Goal: Task Accomplishment & Management: Use online tool/utility

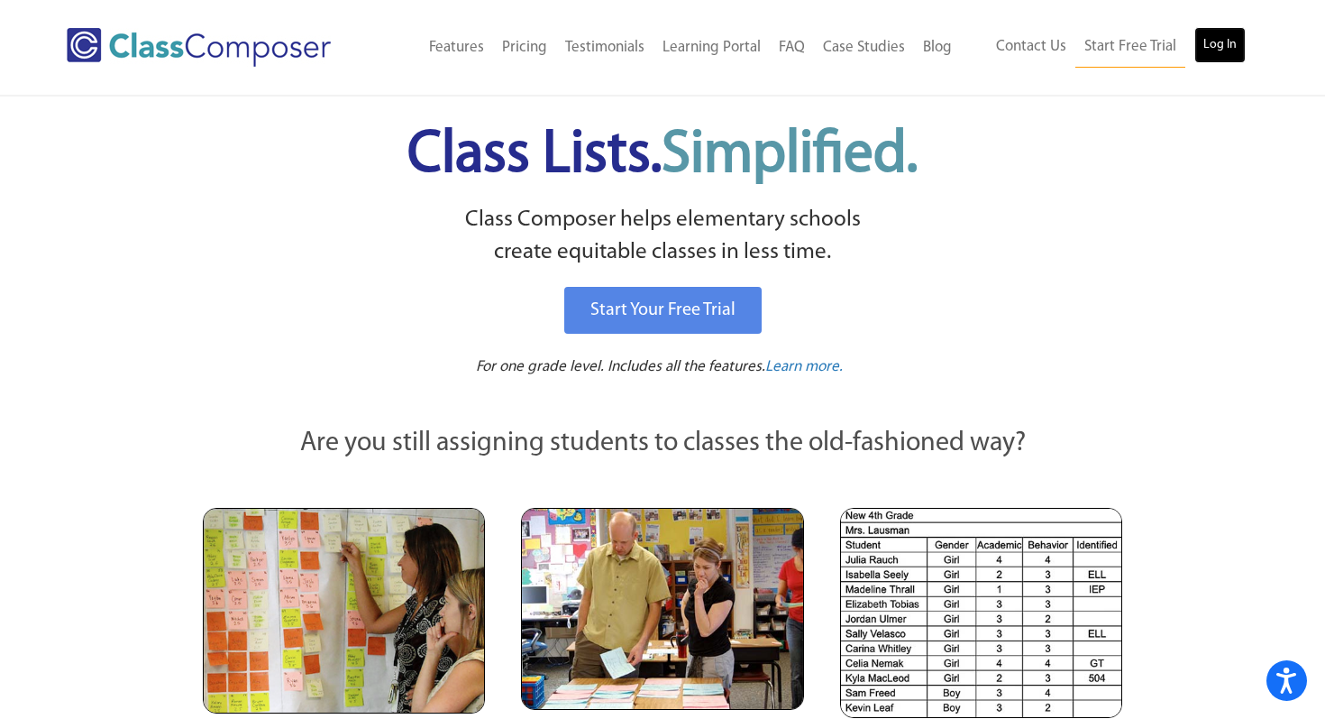
click at [1205, 42] on link "Log In" at bounding box center [1220, 45] width 51 height 36
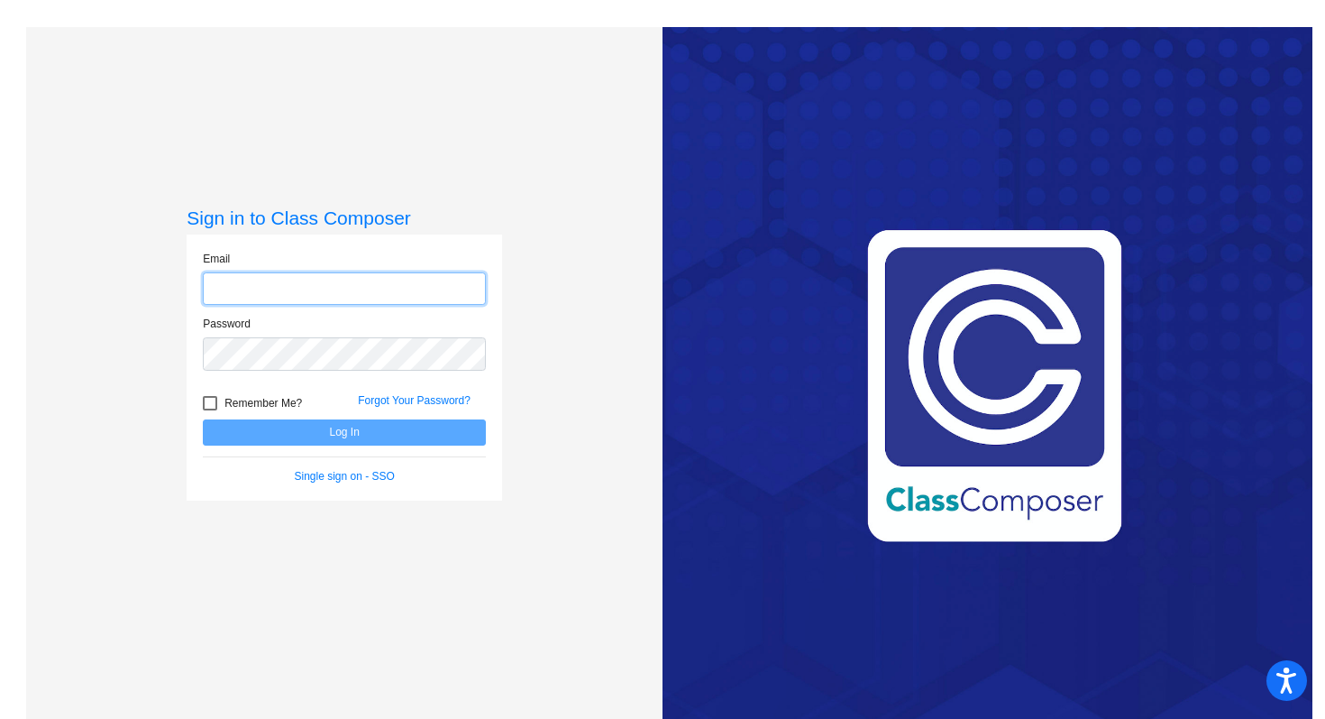
click at [345, 293] on input "email" at bounding box center [344, 288] width 283 height 33
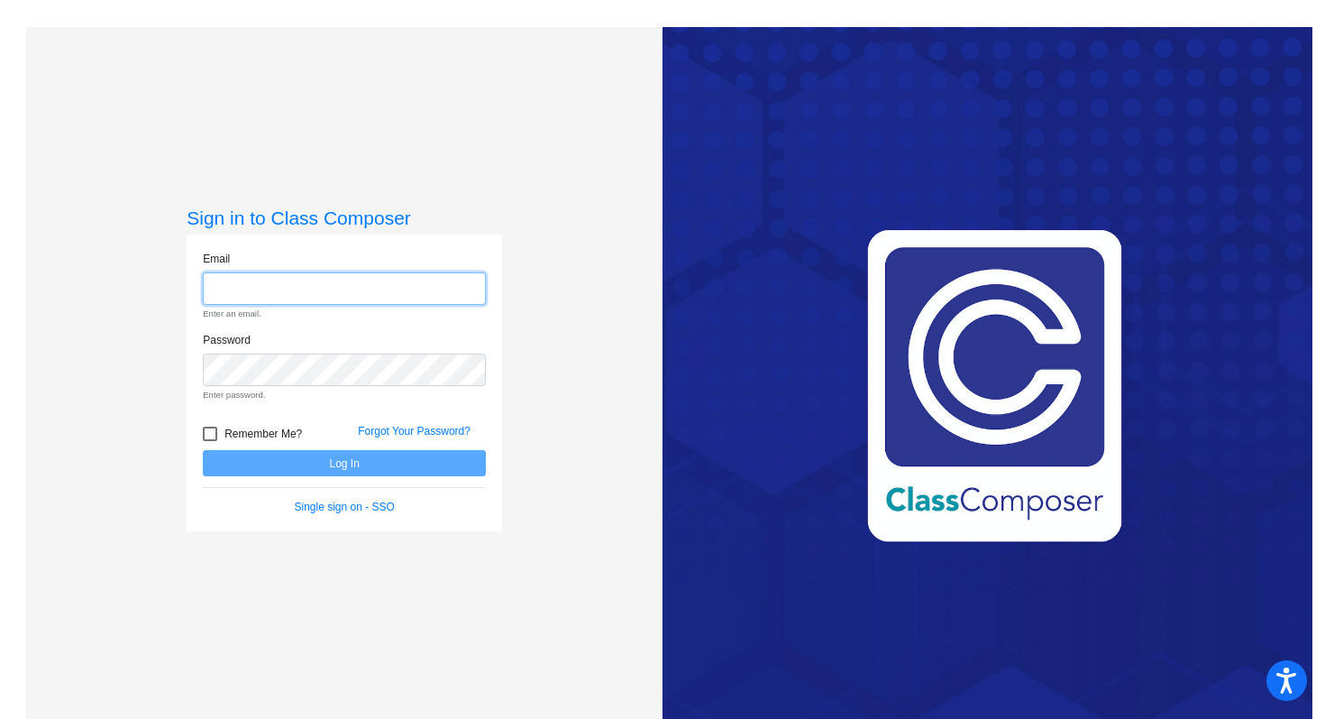
type input "millere@platteco.k12.mo.us"
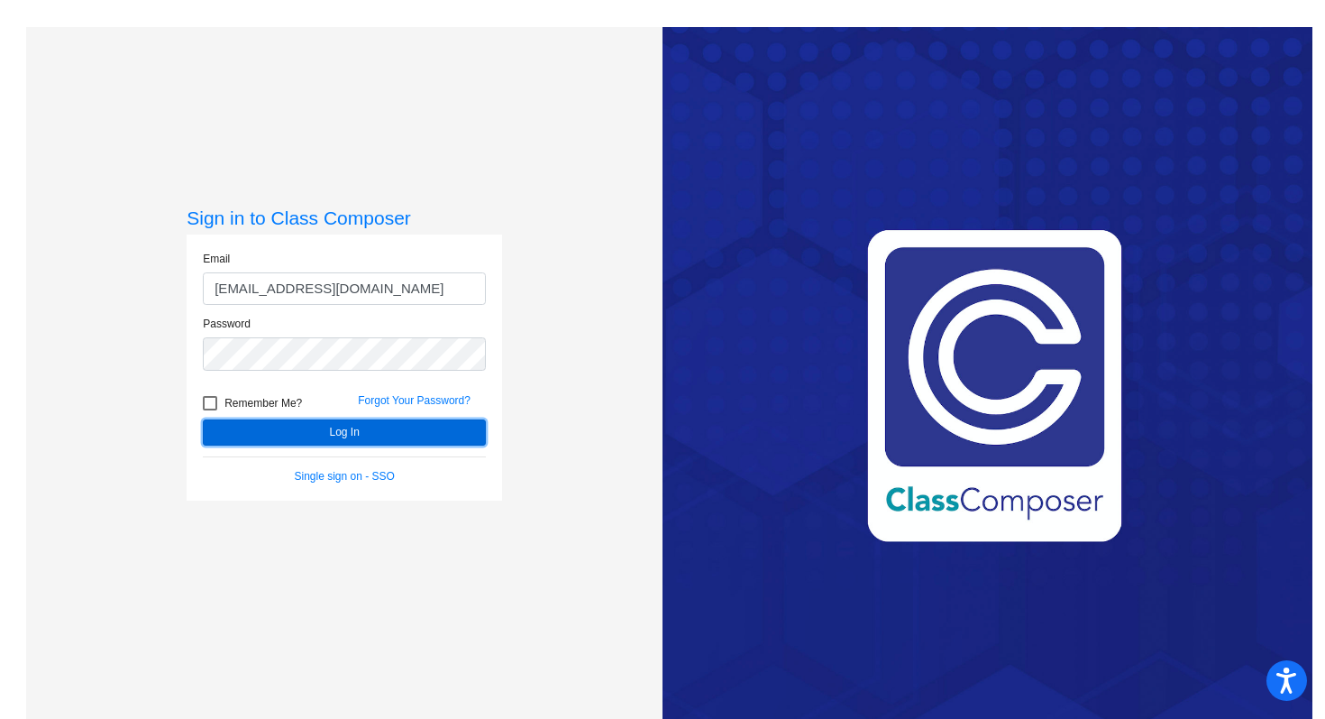
click at [327, 432] on button "Log In" at bounding box center [344, 432] width 283 height 26
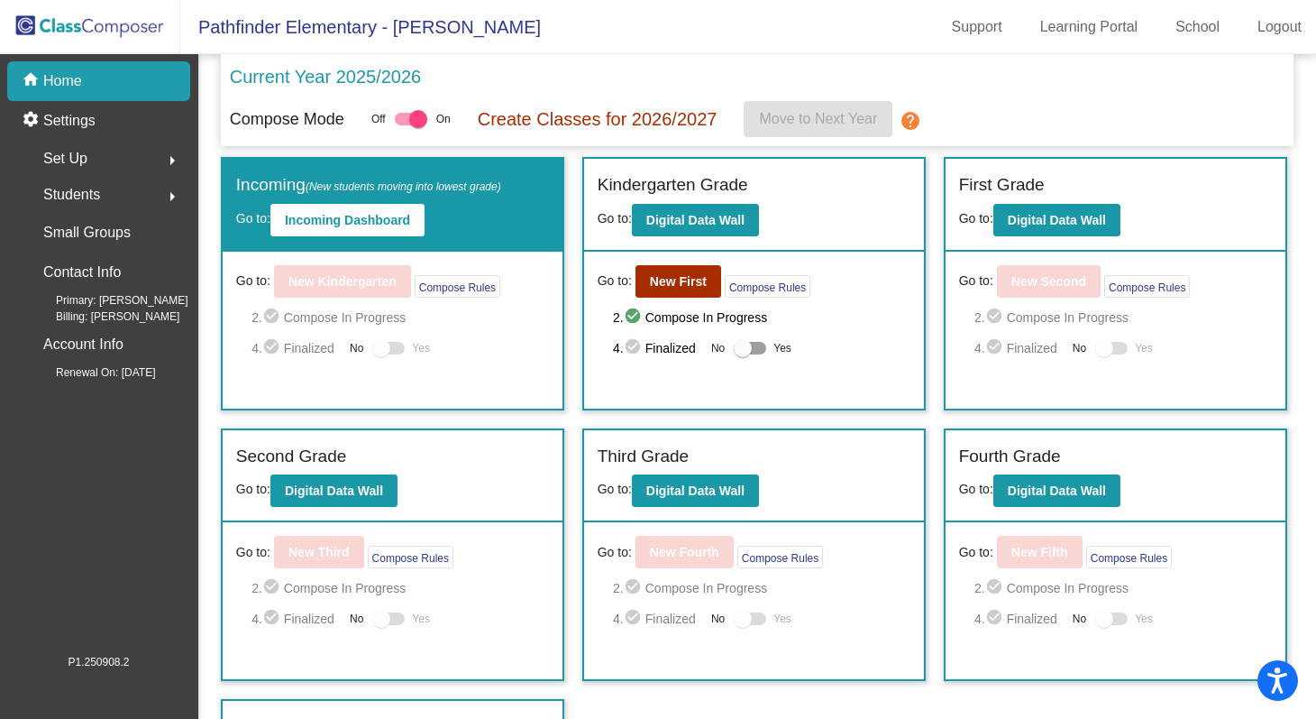
scroll to position [77, 0]
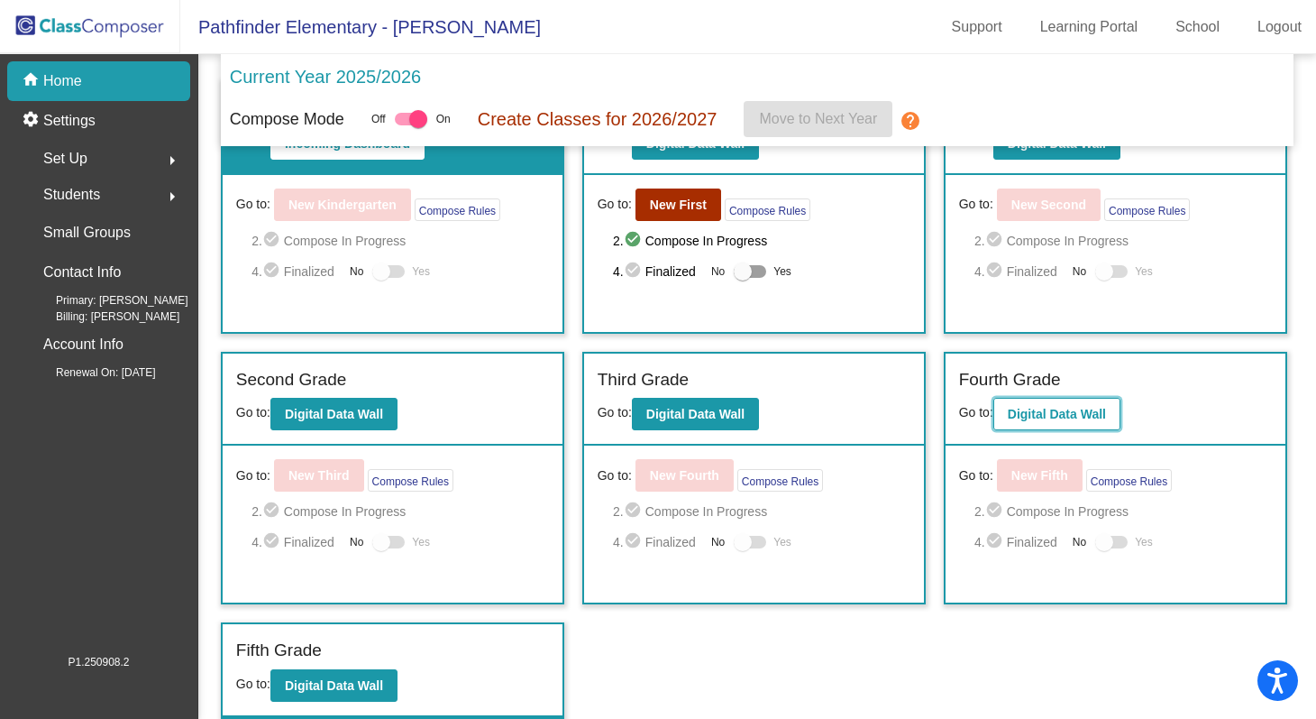
click at [1080, 411] on b "Digital Data Wall" at bounding box center [1057, 414] width 98 height 14
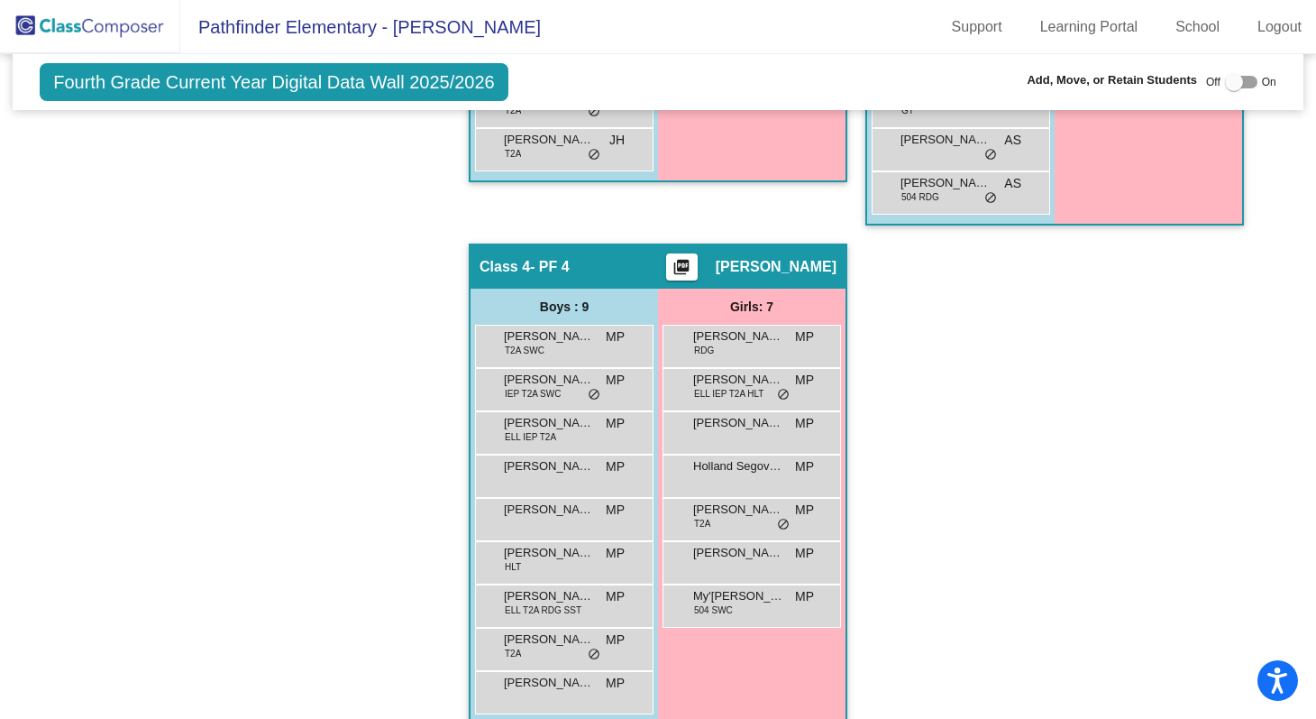
scroll to position [900, 0]
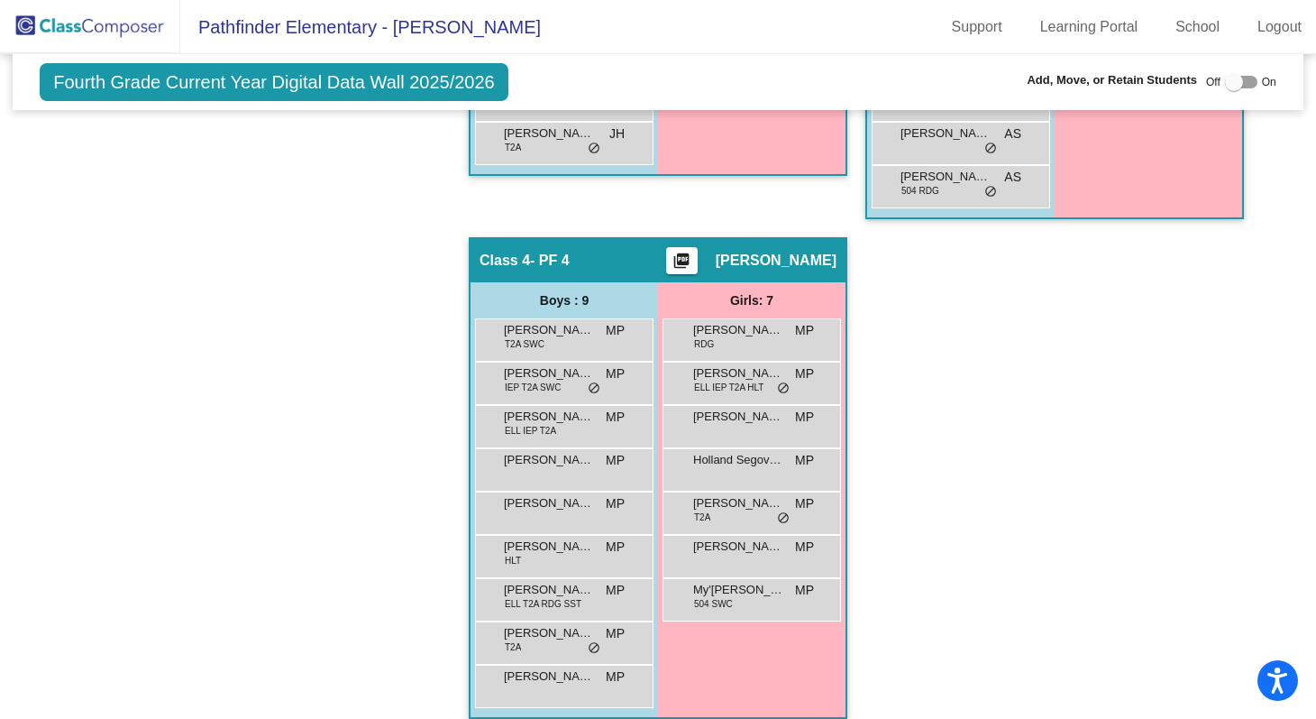
click at [1226, 87] on div at bounding box center [1234, 82] width 18 height 18
checkbox input "true"
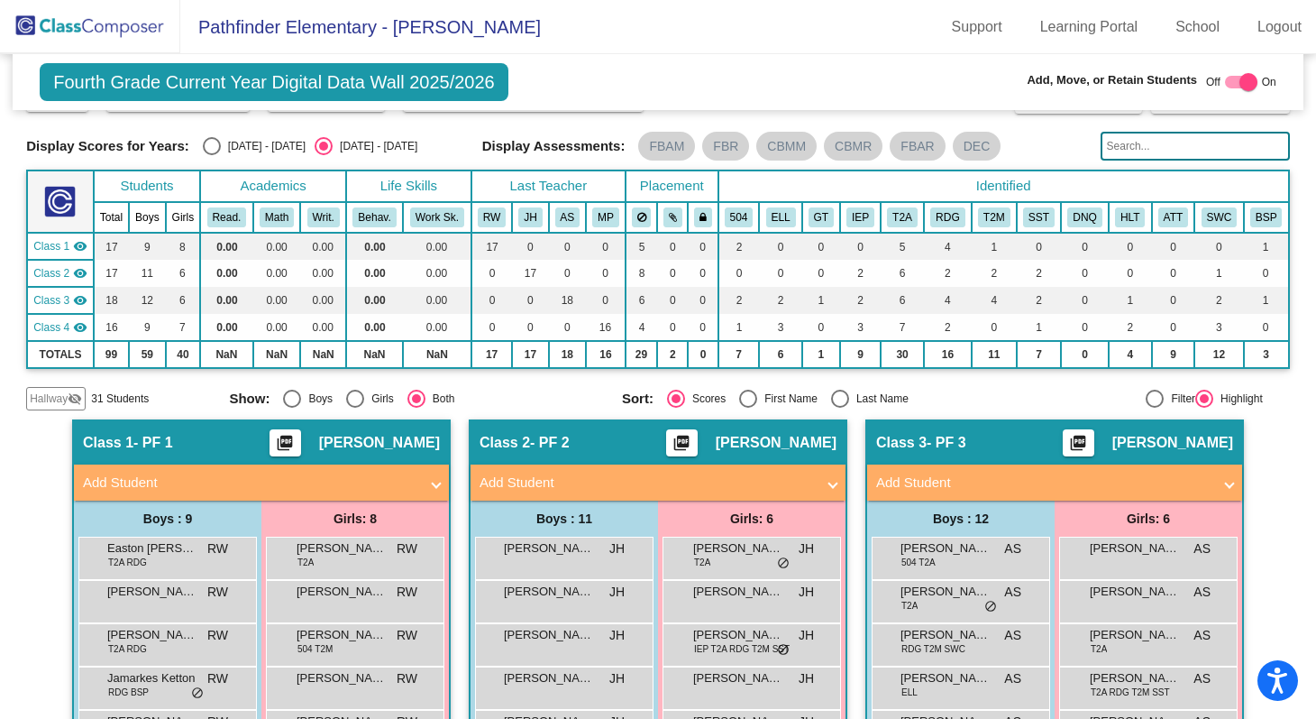
scroll to position [87, 0]
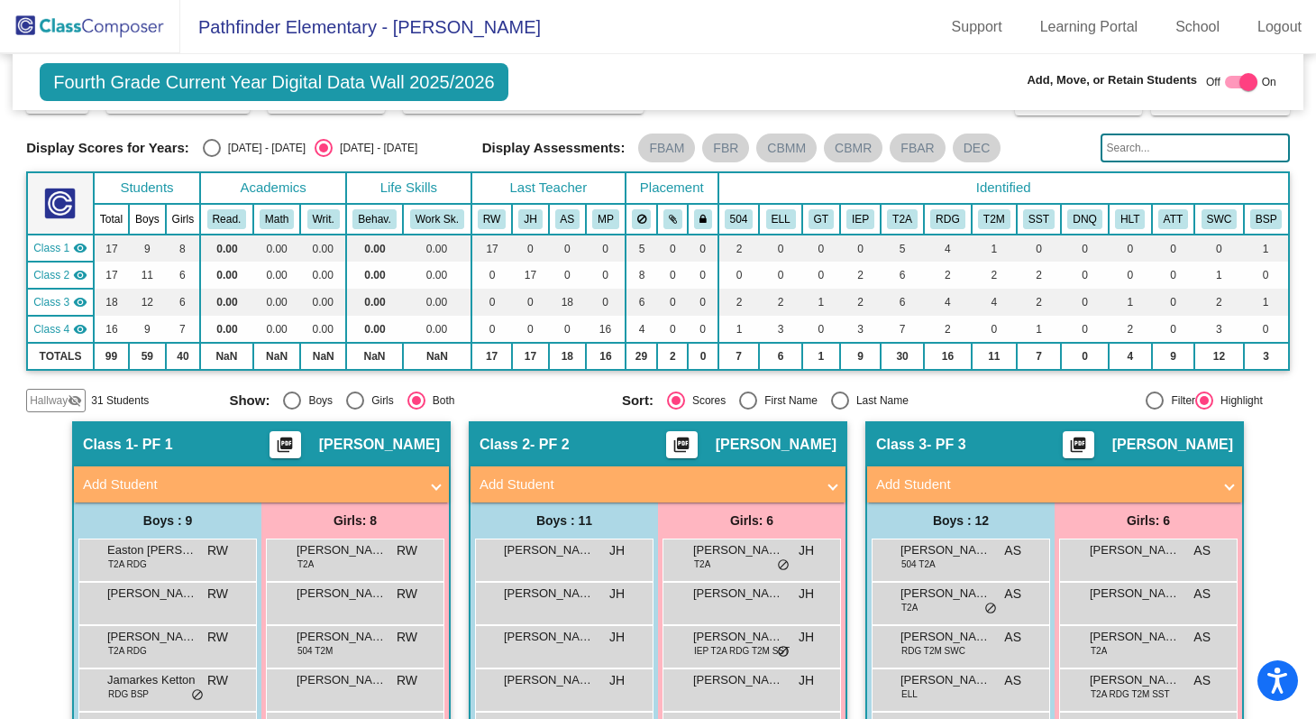
click at [58, 408] on span "Hallway" at bounding box center [49, 400] width 38 height 16
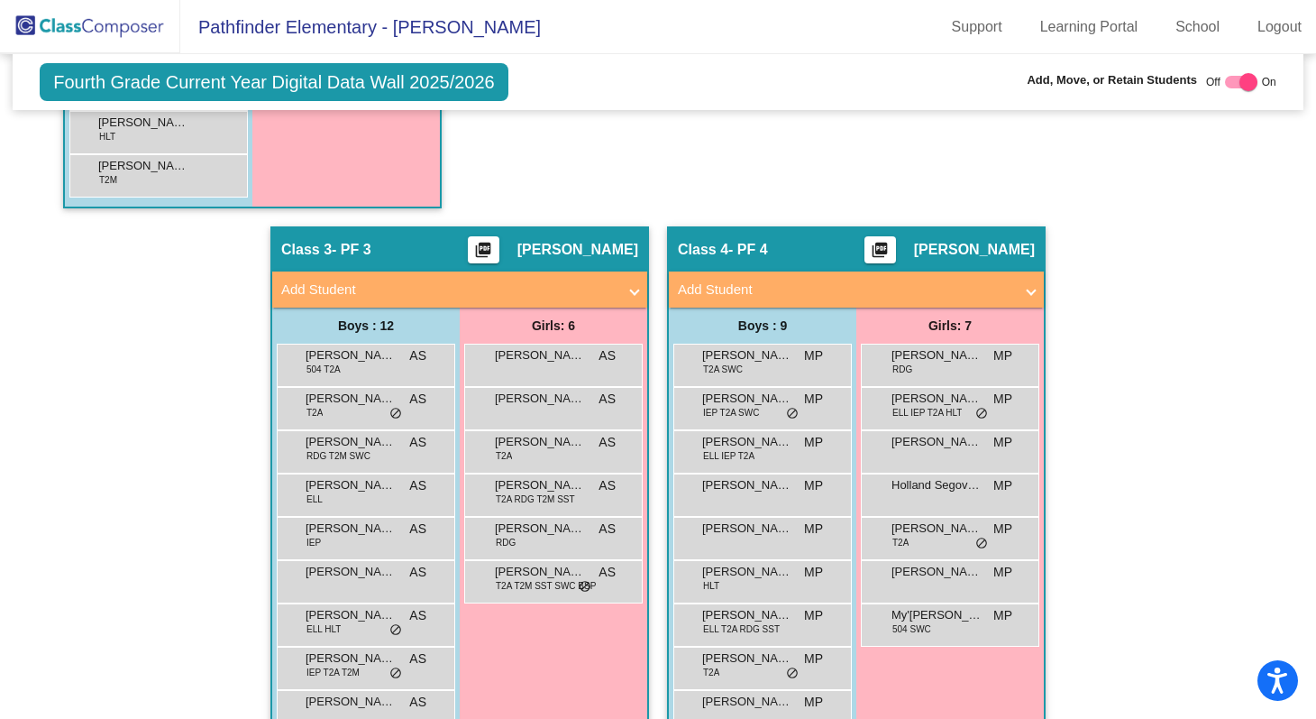
scroll to position [1202, 0]
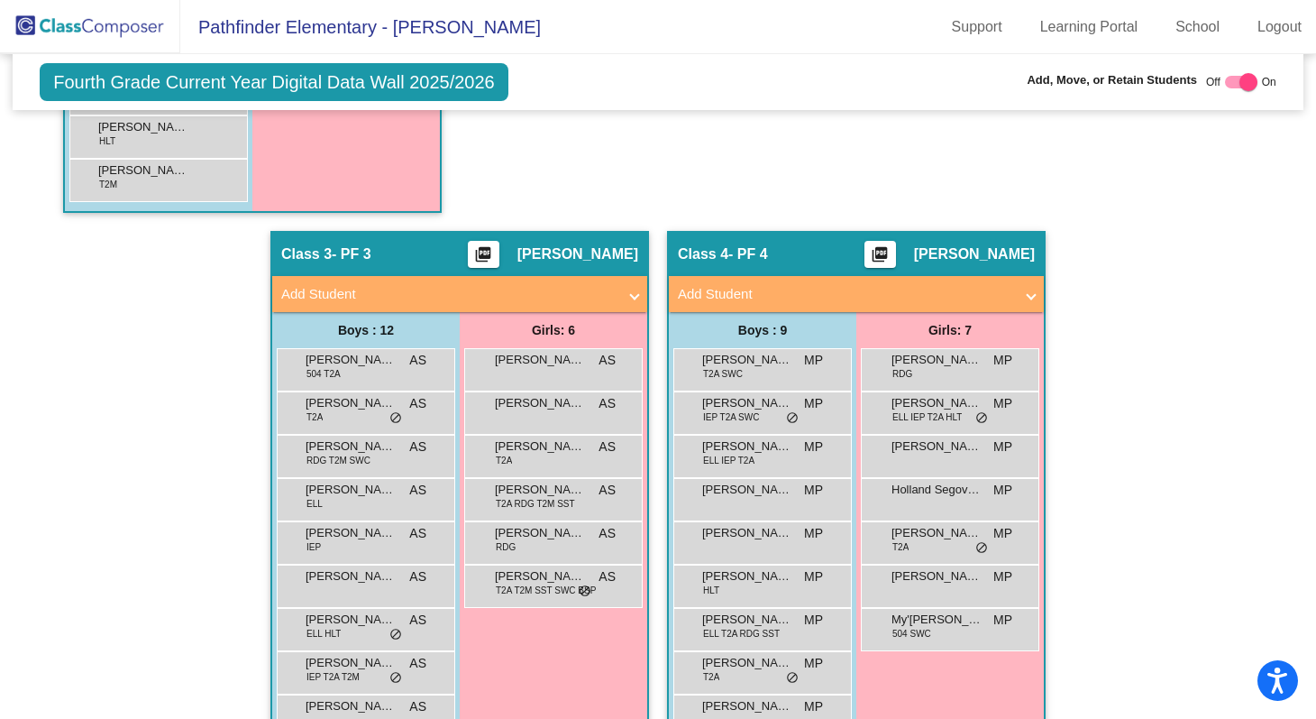
click at [1031, 300] on mat-expansion-panel-header "Add Student" at bounding box center [856, 294] width 375 height 36
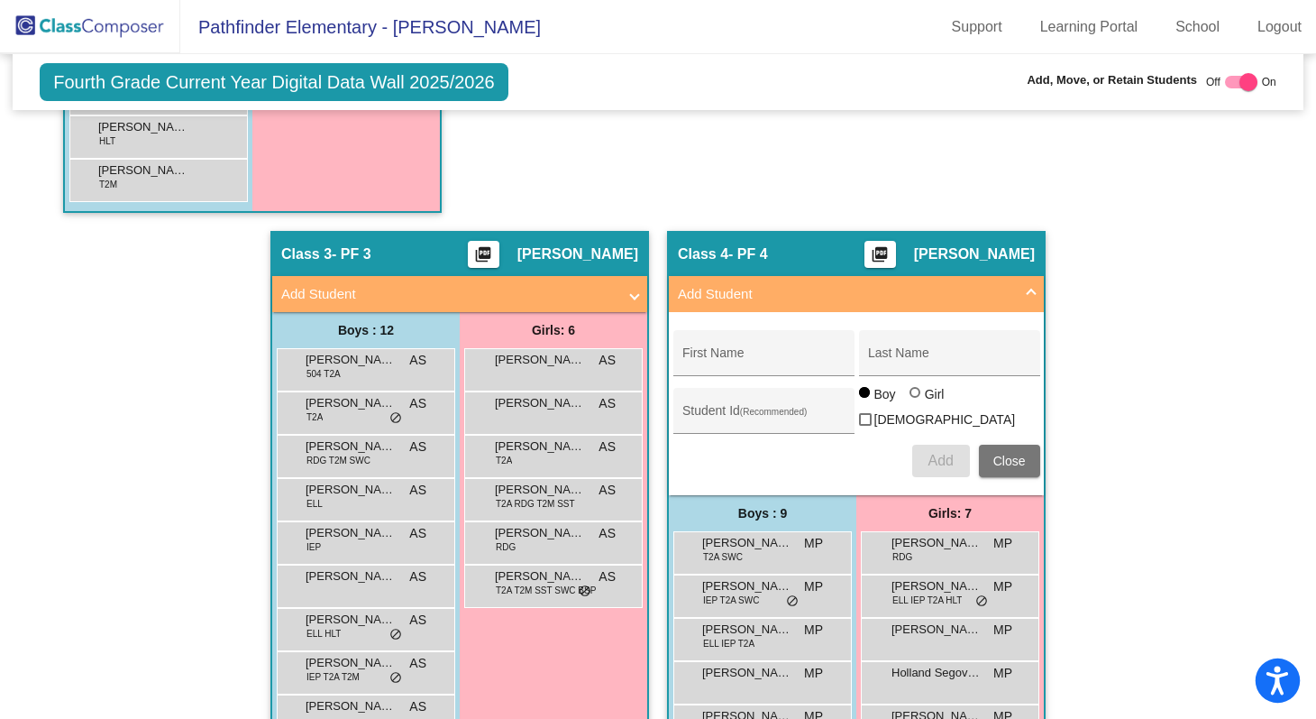
click at [1274, 681] on icon "Open accessiBe: accessibility options, statement and help" at bounding box center [1278, 679] width 22 height 29
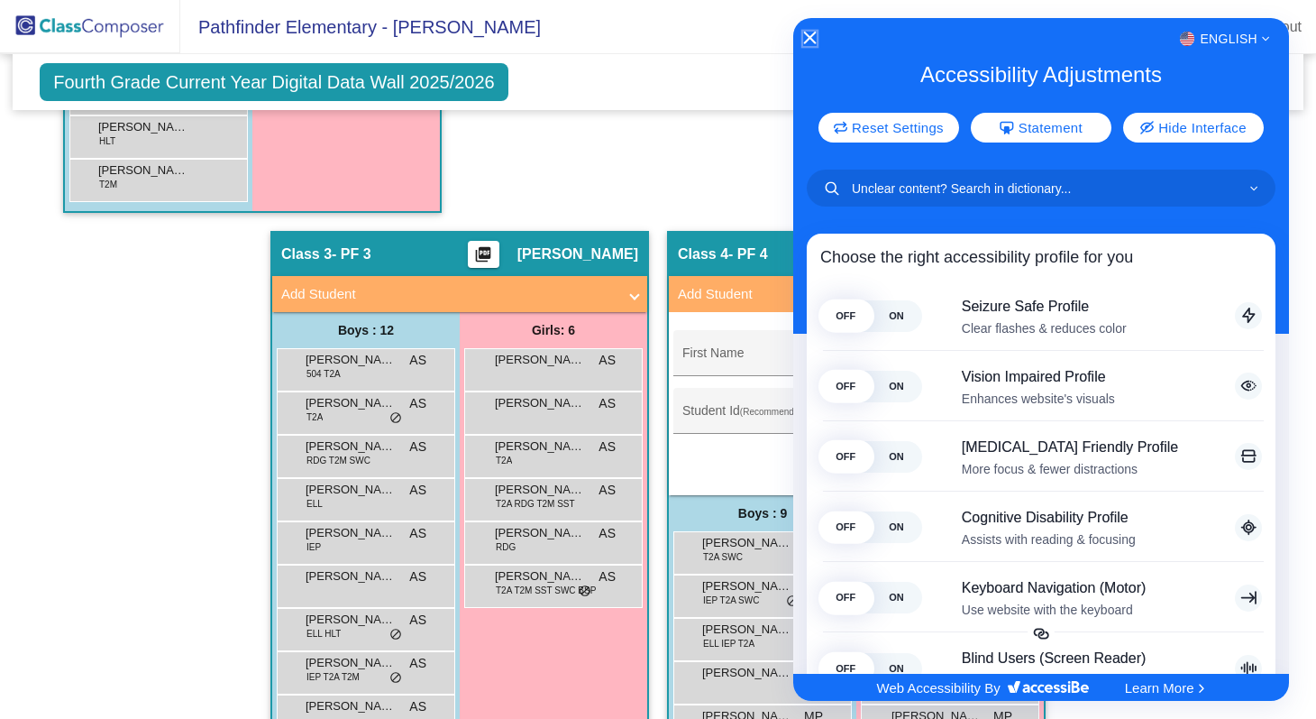
click at [811, 36] on icon "Close Accessibility Interface" at bounding box center [810, 38] width 13 height 13
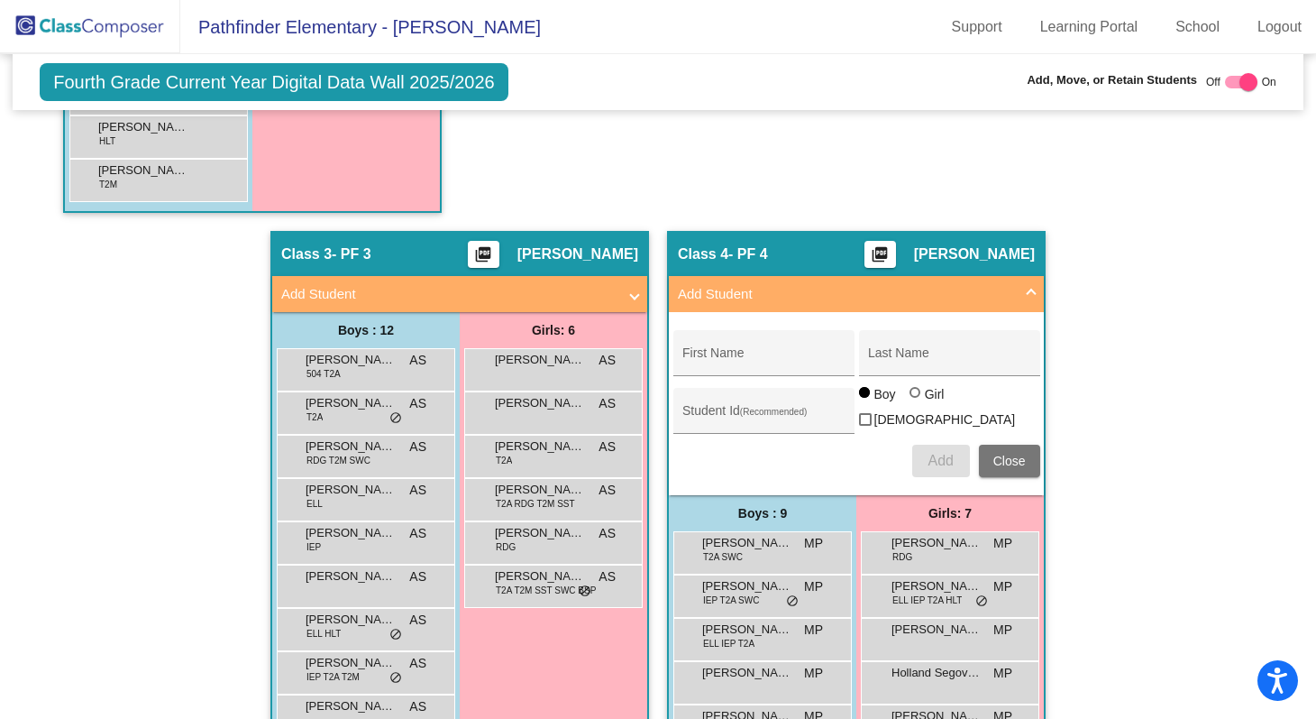
scroll to position [1180, 0]
